Goal: Task Accomplishment & Management: Complete application form

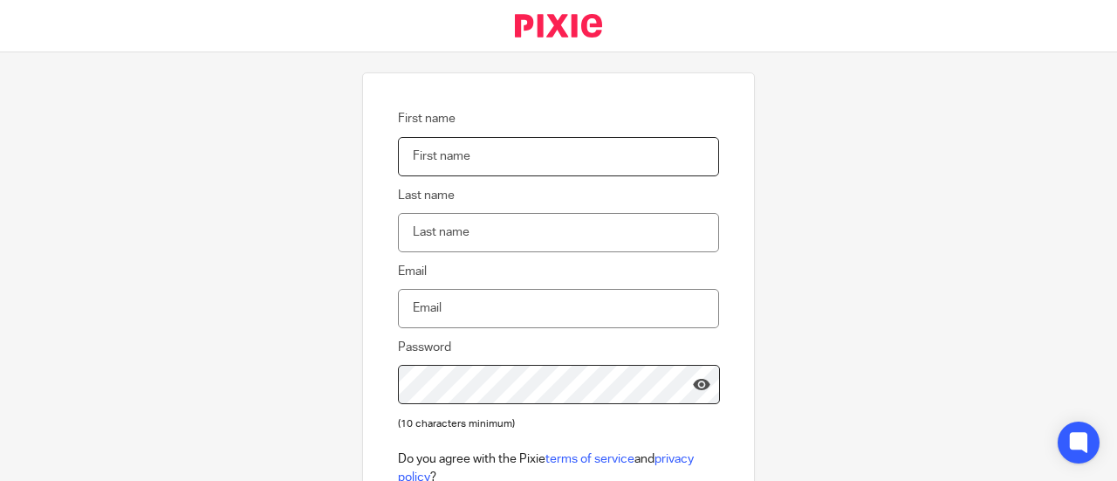
scroll to position [105, 0]
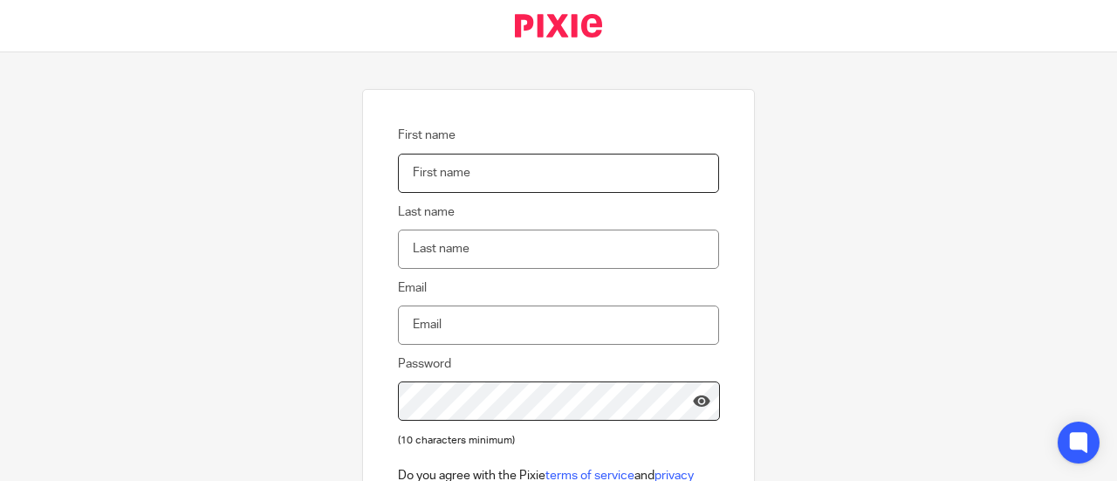
click at [510, 172] on input "First name" at bounding box center [558, 173] width 321 height 39
type input "Onuoha"
type input "ukonuonuoha@gmail.com"
click at [484, 249] on input "Last name" at bounding box center [558, 248] width 321 height 39
type input "Ukonu"
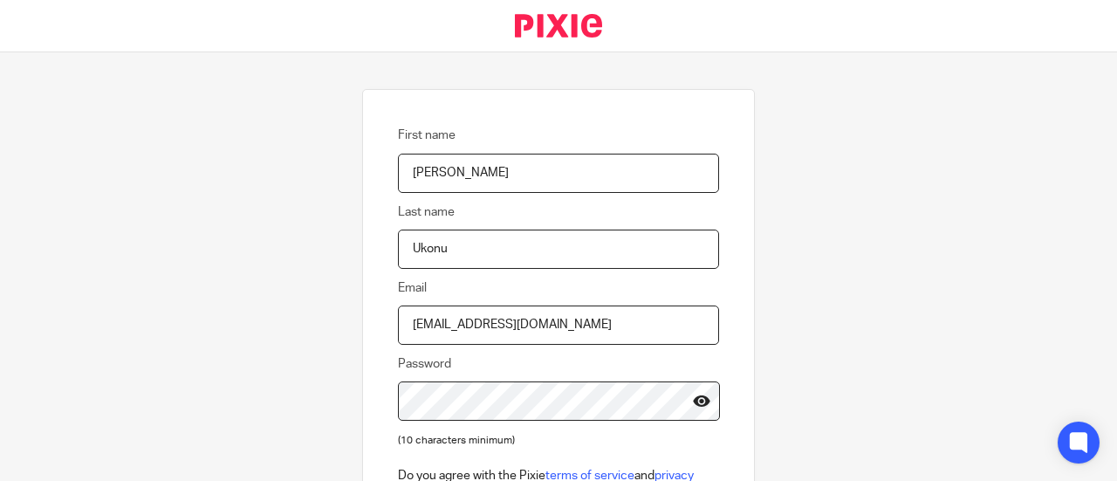
click at [693, 401] on icon at bounding box center [701, 400] width 17 height 17
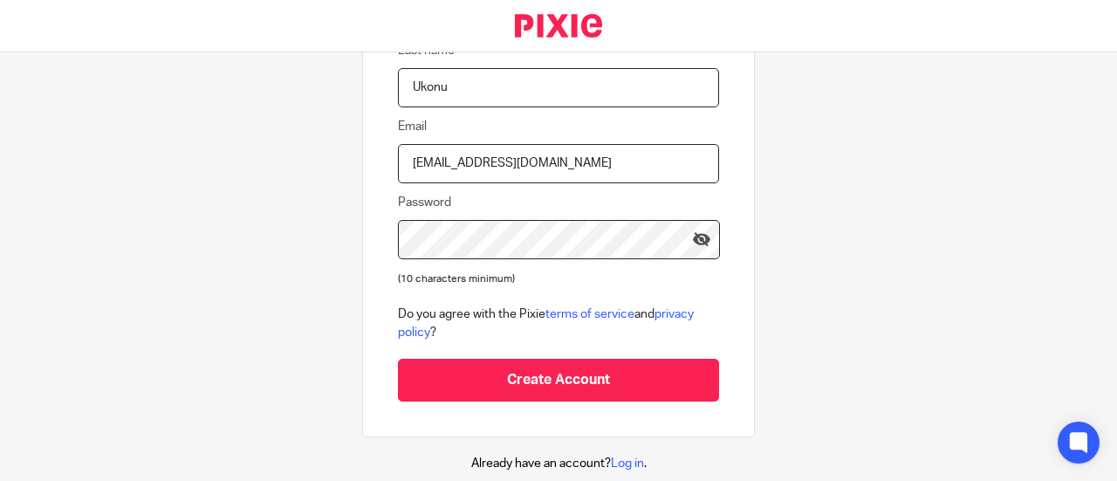
scroll to position [285, 0]
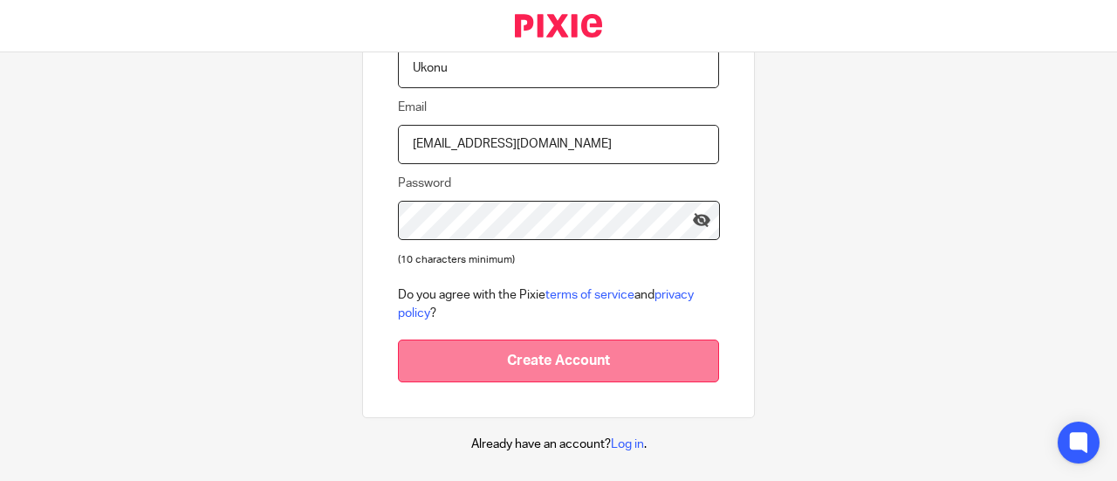
click at [567, 345] on input "Create Account" at bounding box center [558, 360] width 321 height 43
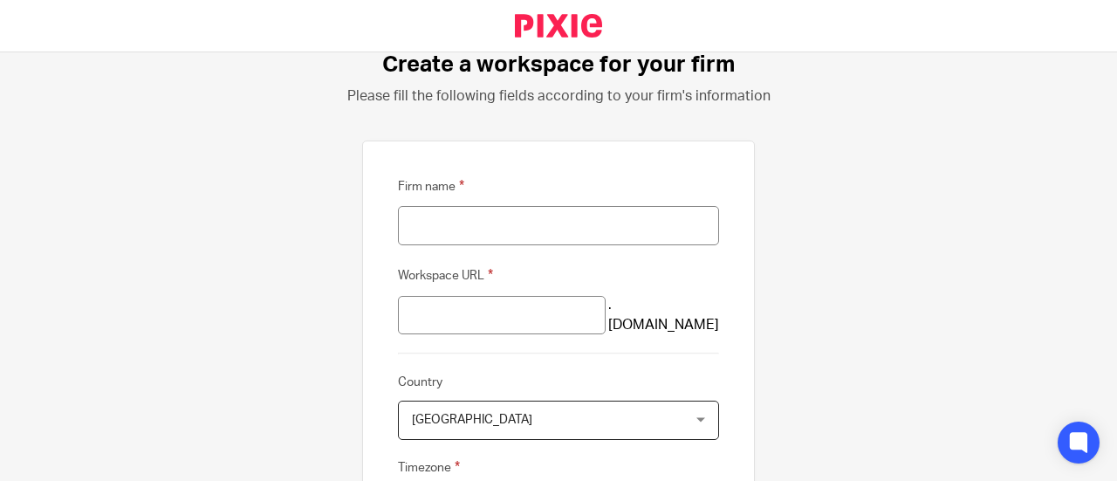
scroll to position [93, 0]
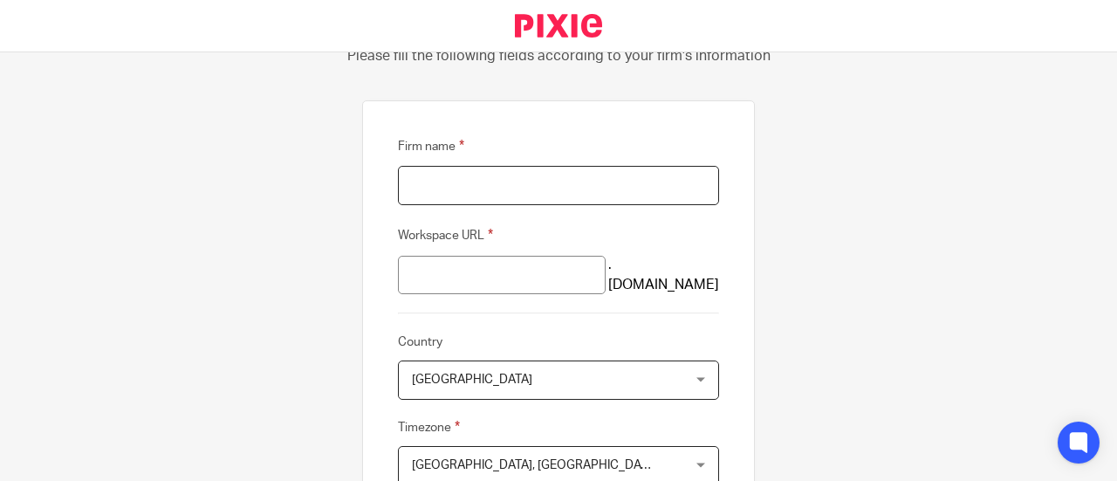
click at [551, 184] on input "Firm name" at bounding box center [558, 185] width 321 height 39
type input "Achuka"
type input "achuka"
click at [484, 266] on input "achuka" at bounding box center [502, 275] width 208 height 39
click at [519, 374] on span "United Kingdom" at bounding box center [534, 379] width 245 height 37
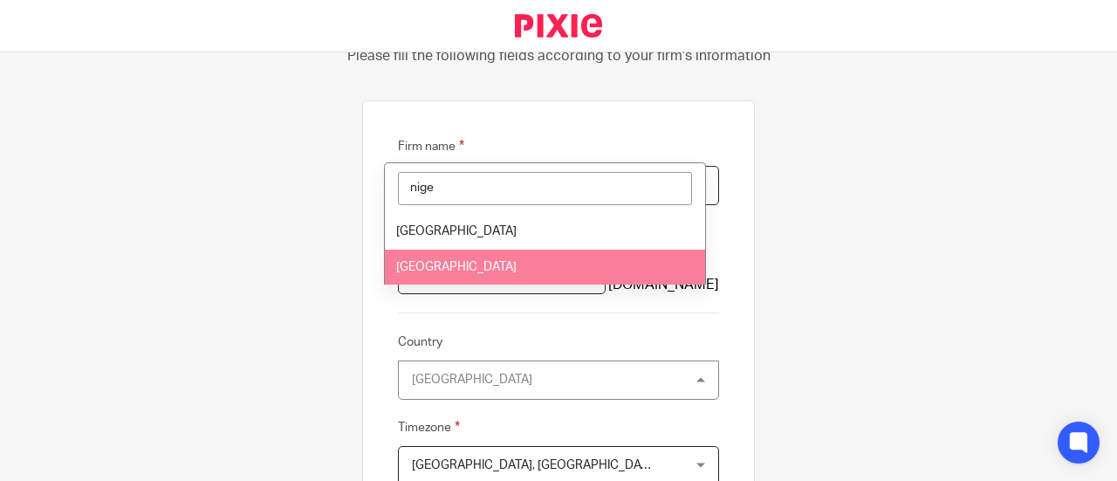
type input "nige"
click at [431, 261] on span "Nigeria" at bounding box center [456, 267] width 120 height 12
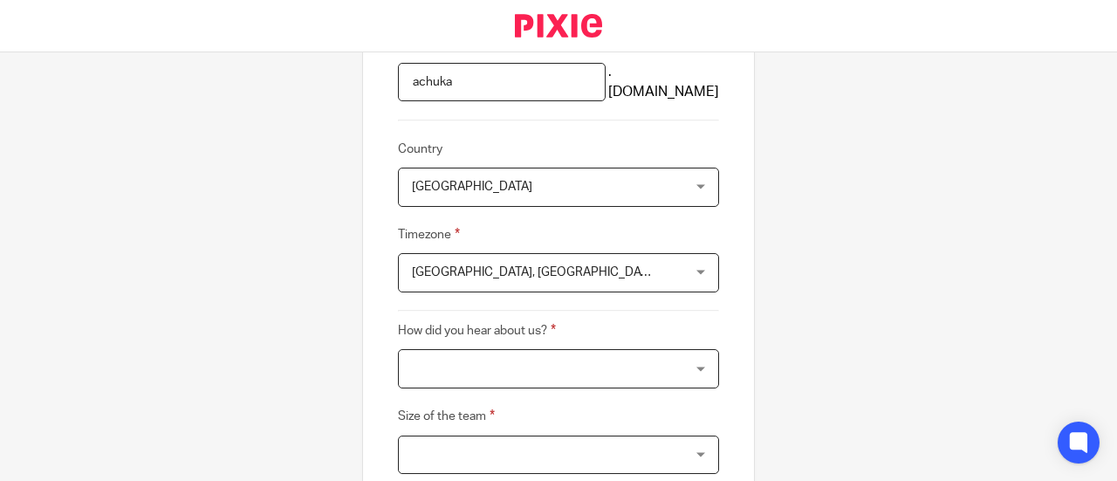
scroll to position [293, 0]
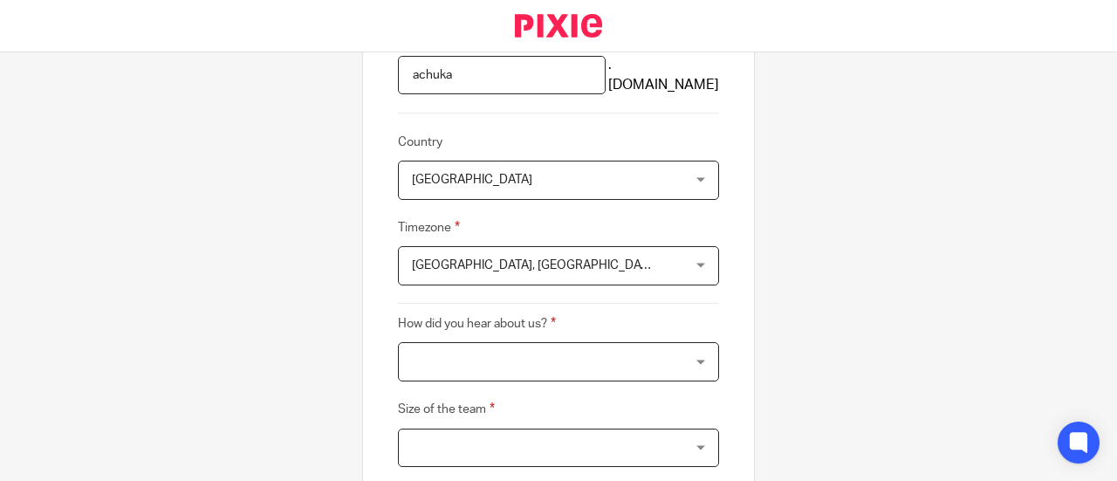
click at [688, 261] on div "Edinburgh, London Edinburgh, London" at bounding box center [558, 265] width 321 height 39
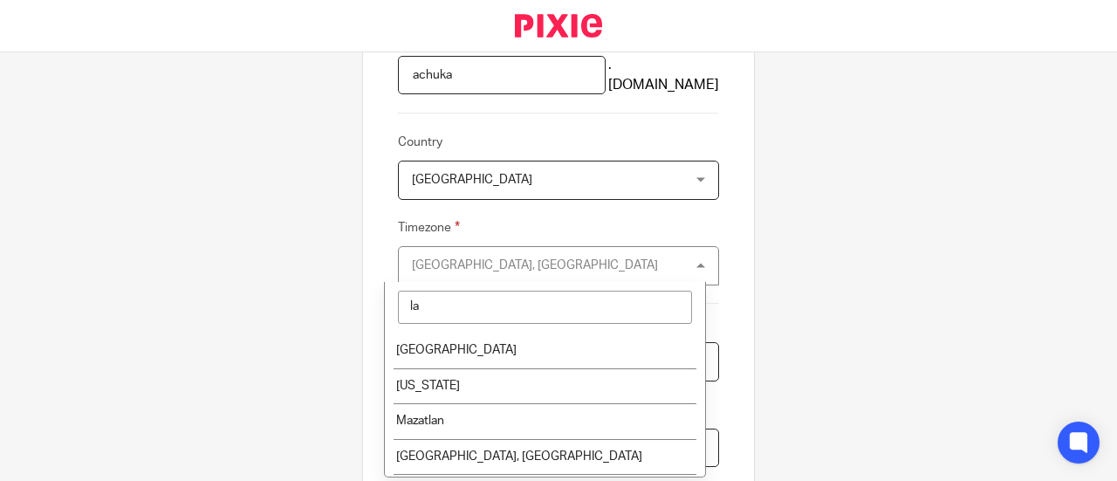
type input "l"
type input "w"
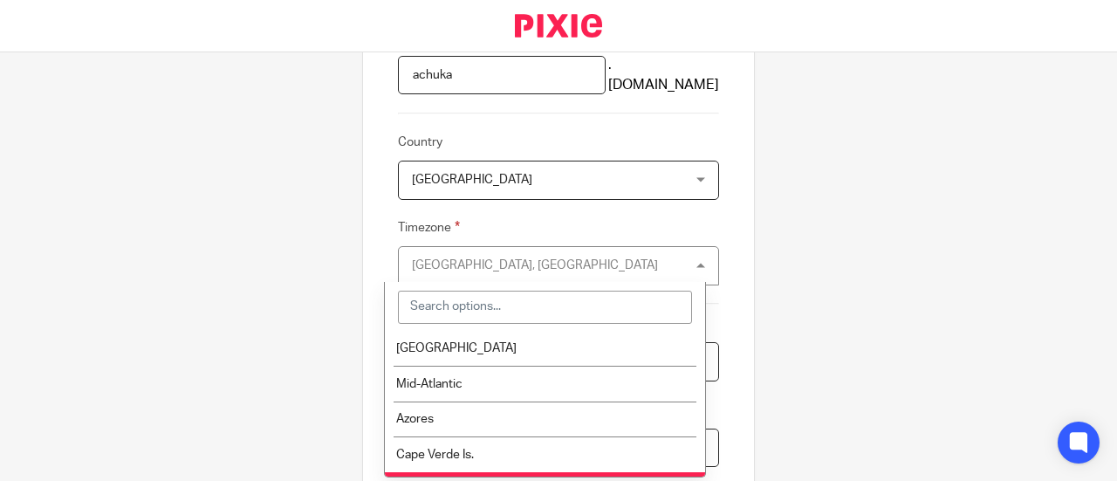
scroll to position [1081, 0]
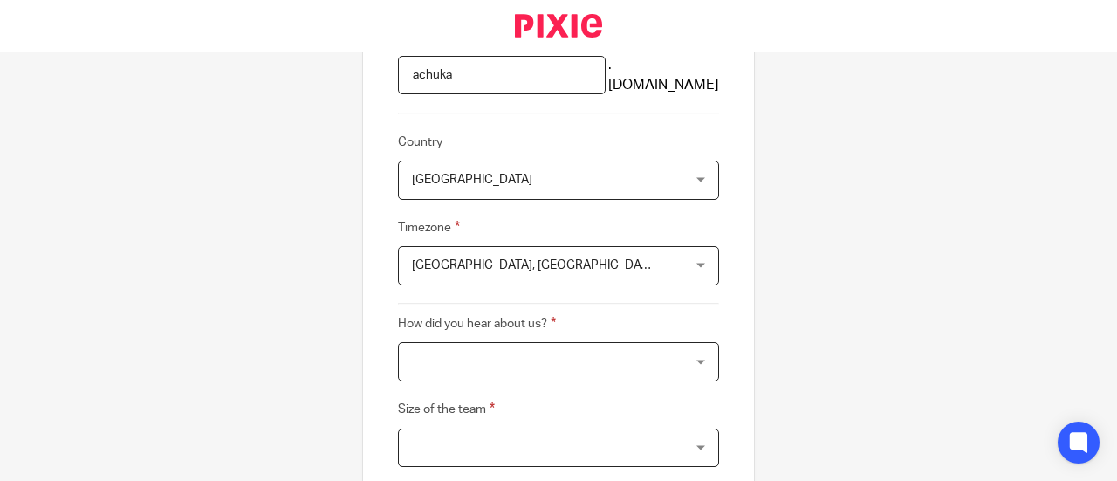
click at [581, 362] on div at bounding box center [558, 361] width 321 height 39
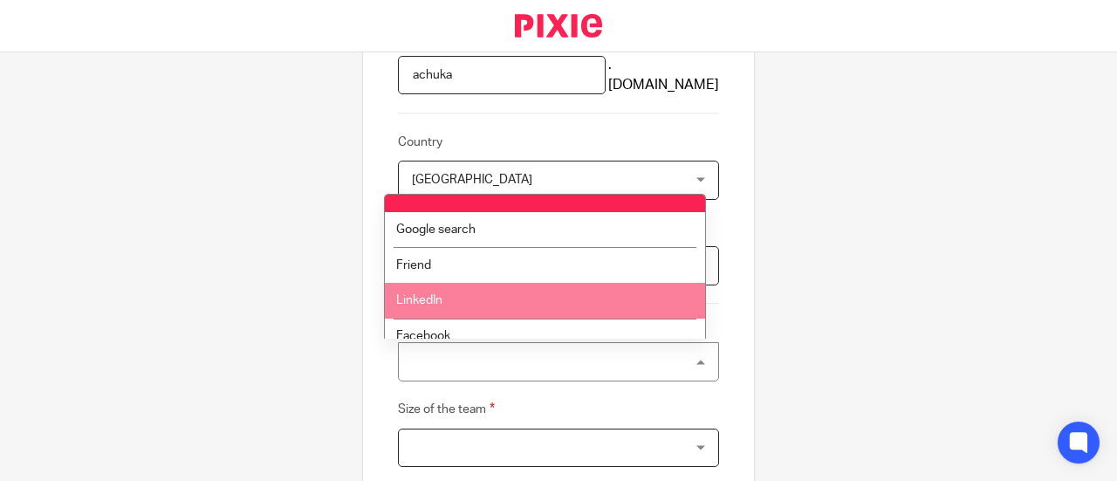
click at [416, 286] on li "LinkedIn" at bounding box center [545, 301] width 320 height 36
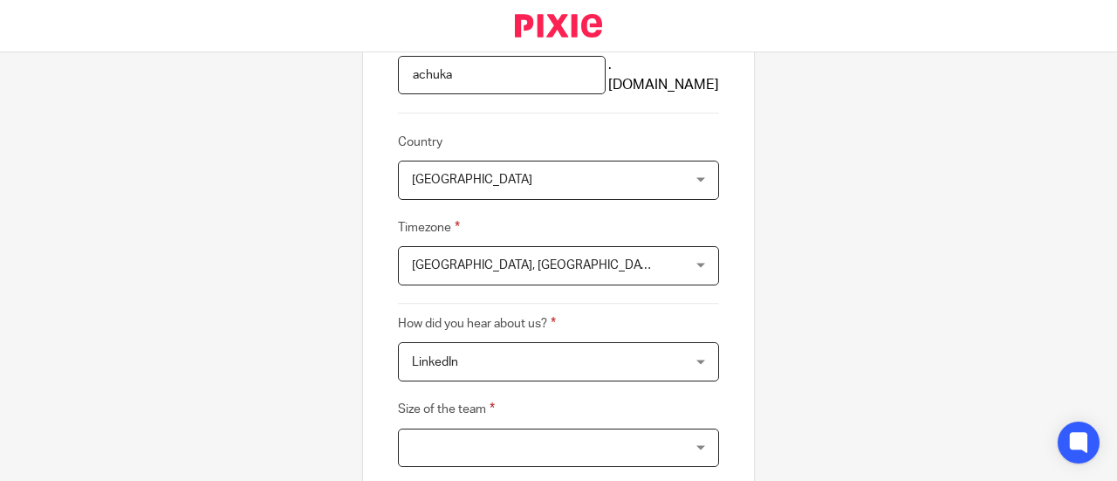
click at [454, 451] on div at bounding box center [558, 447] width 321 height 39
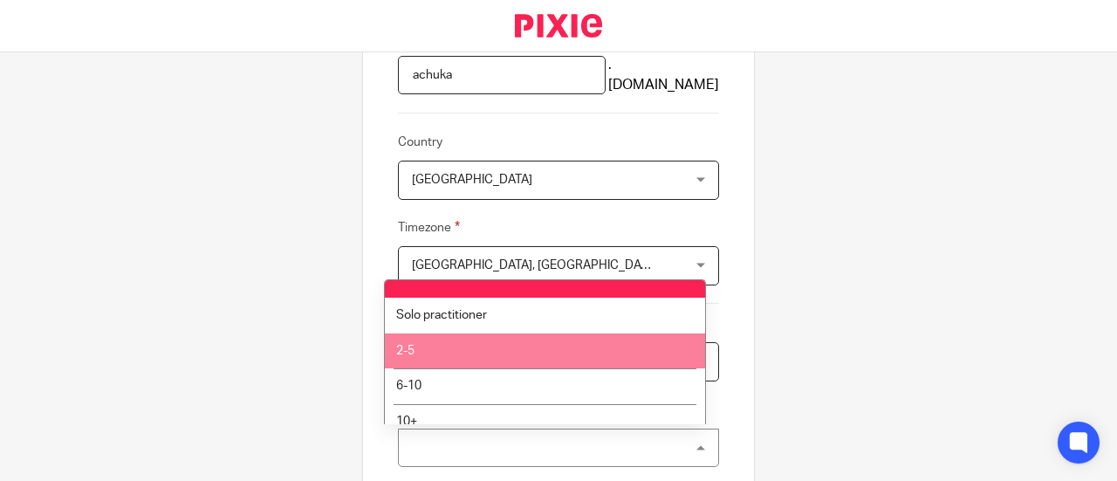
click at [420, 347] on li "2-5" at bounding box center [545, 351] width 320 height 36
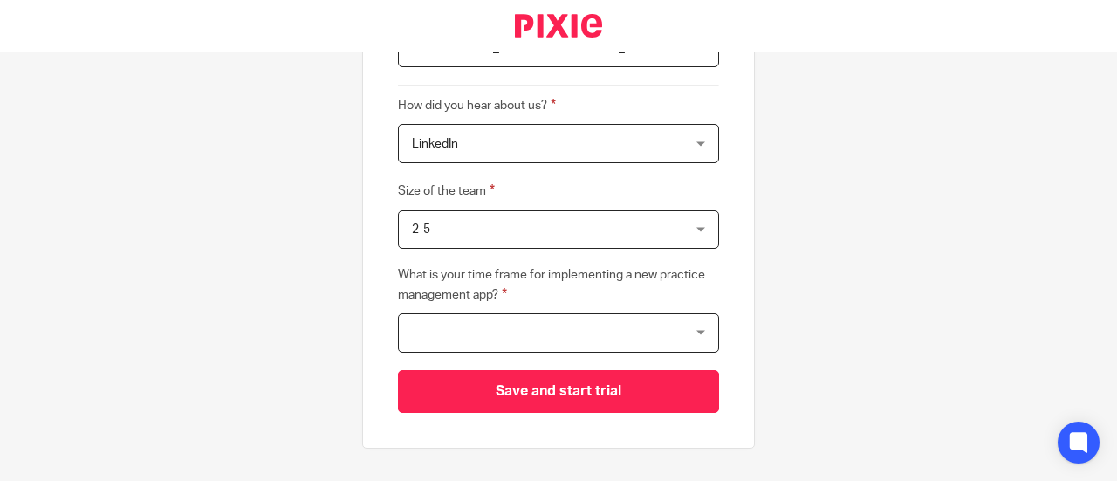
scroll to position [544, 0]
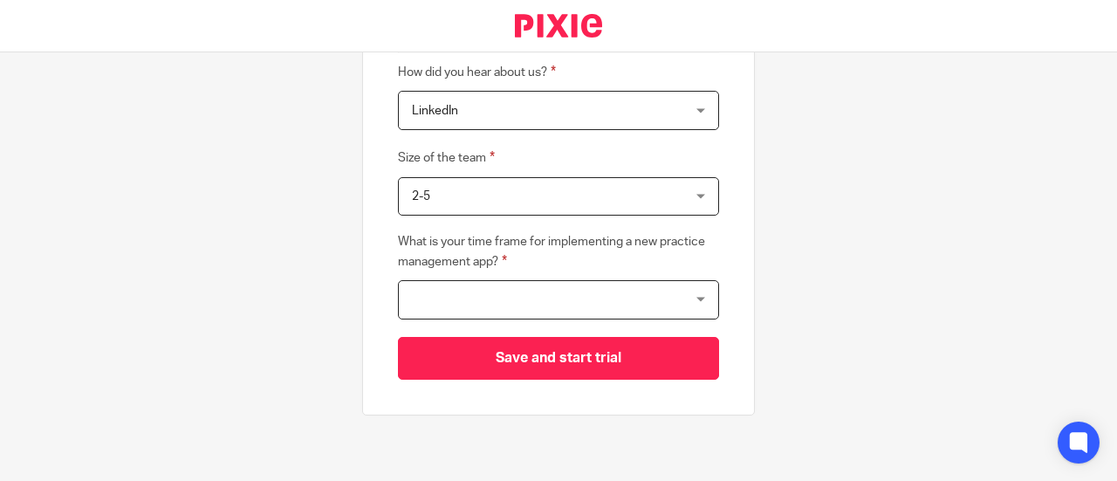
click at [483, 297] on div at bounding box center [558, 299] width 321 height 39
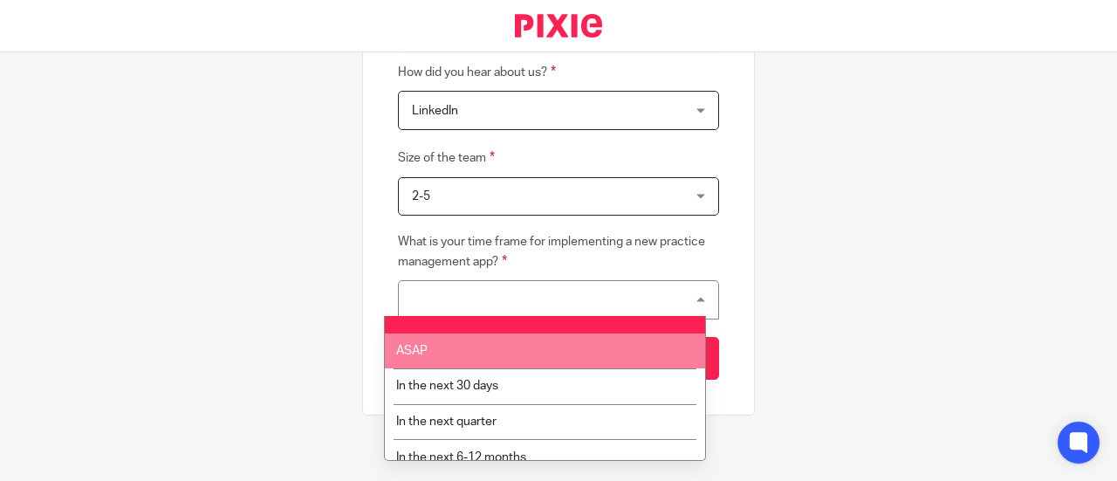
click at [432, 350] on li "ASAP" at bounding box center [545, 351] width 320 height 36
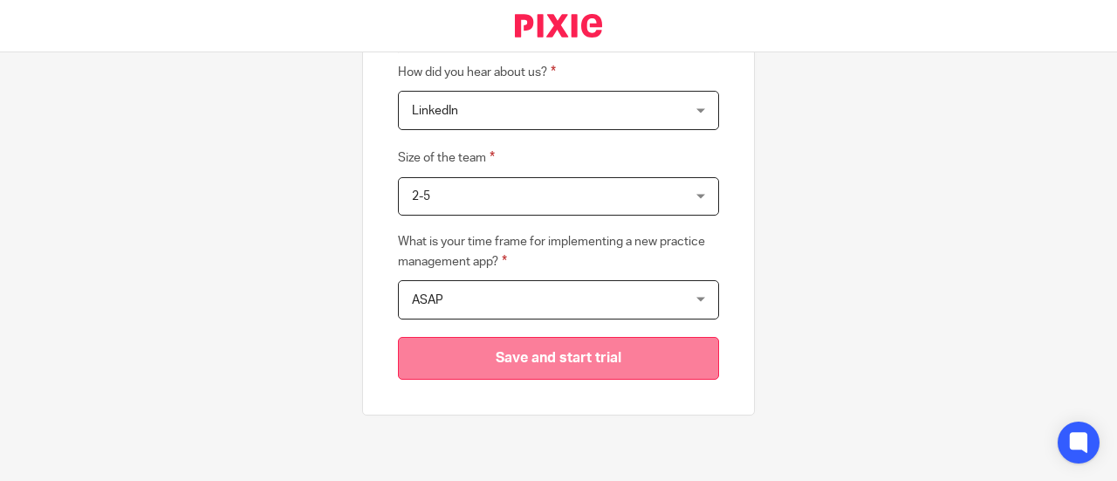
click at [590, 343] on input "Save and start trial" at bounding box center [558, 358] width 321 height 43
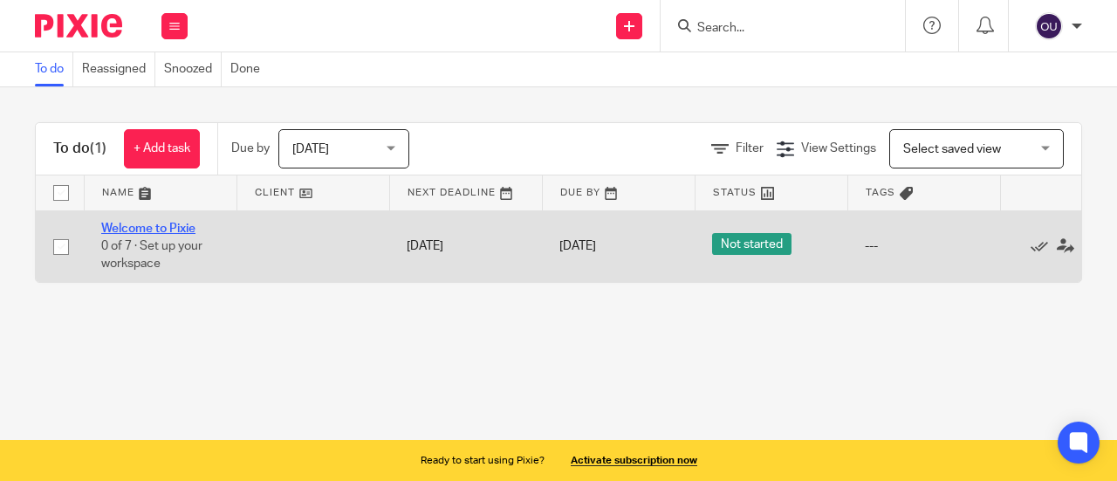
click at [195, 225] on link "Welcome to Pixie" at bounding box center [148, 228] width 94 height 12
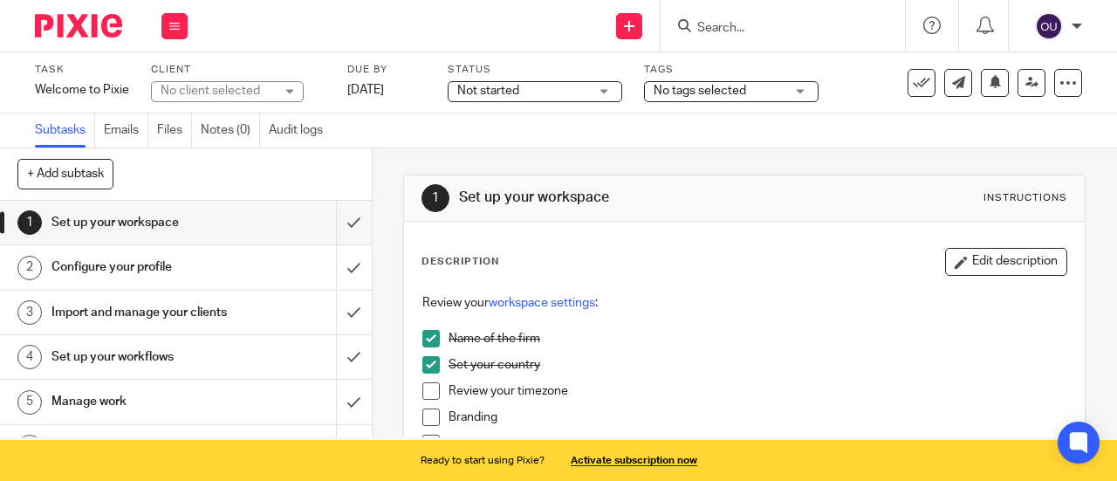
click at [178, 224] on h1 "Set up your workspace" at bounding box center [140, 222] width 178 height 26
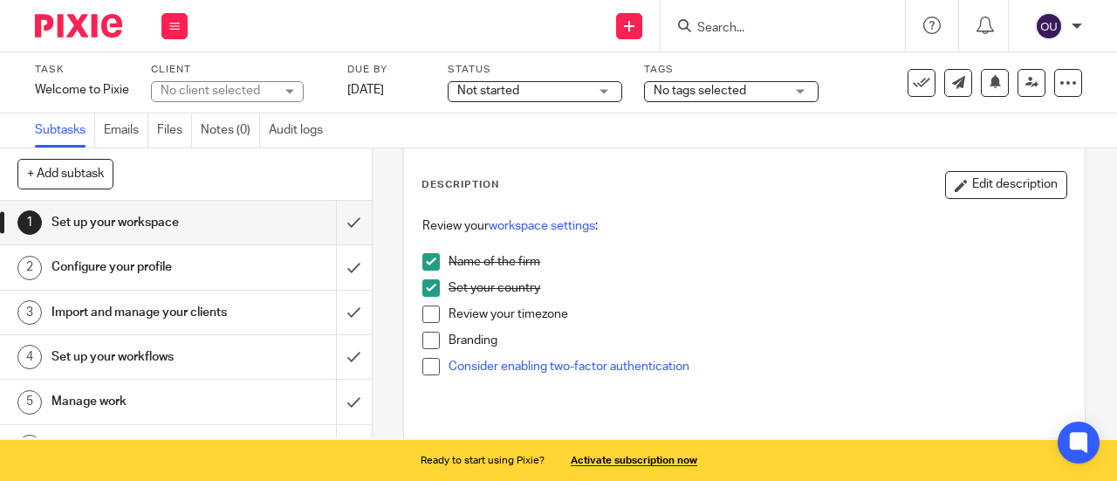
scroll to position [61, 0]
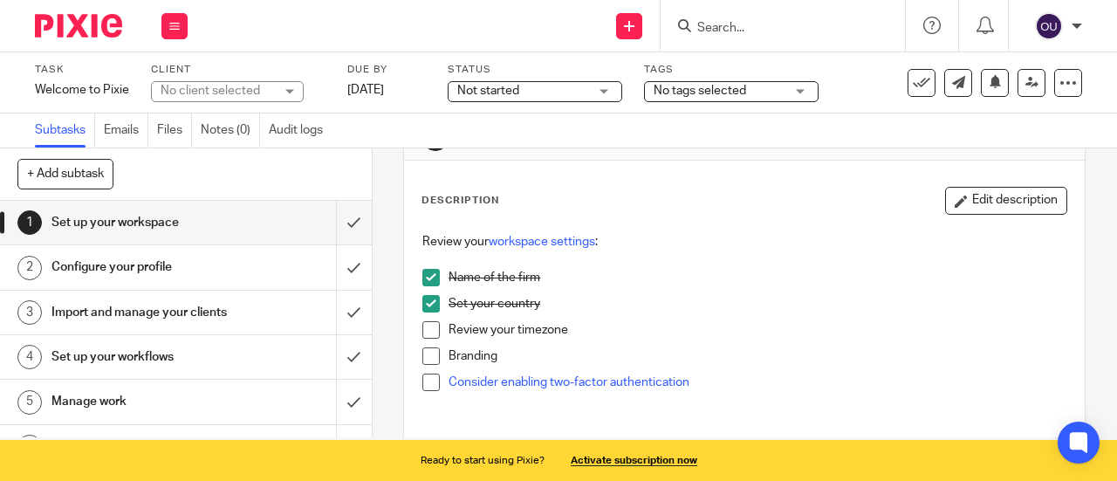
click at [159, 266] on h1 "Configure your profile" at bounding box center [140, 267] width 178 height 26
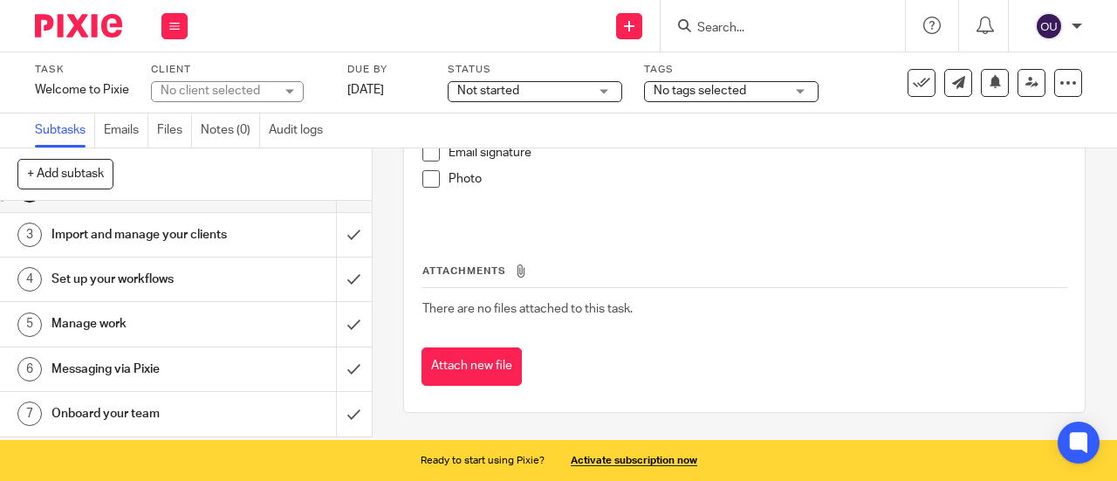
scroll to position [92, 0]
